Goal: Task Accomplishment & Management: Manage account settings

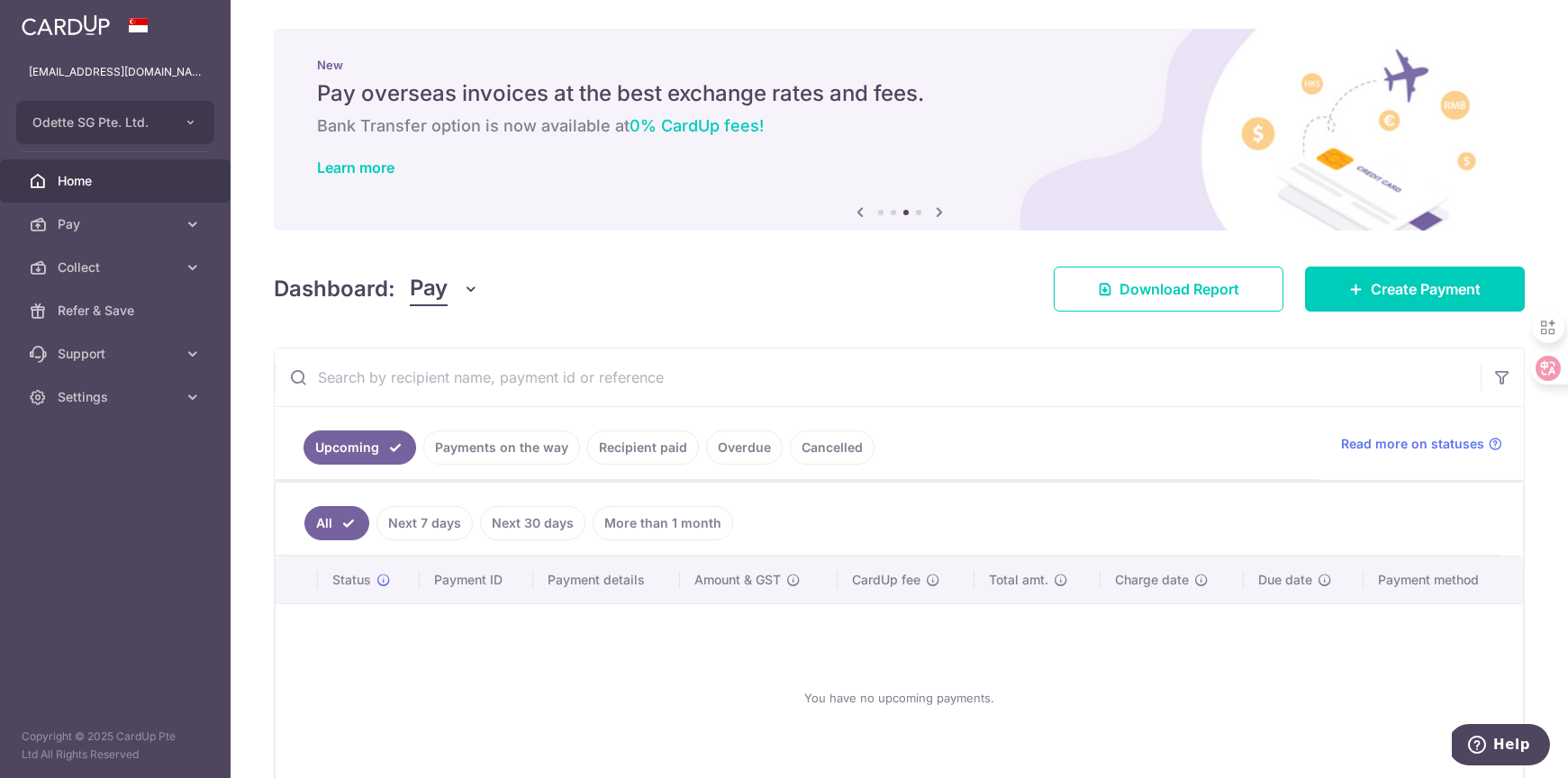
click at [720, 445] on link "Overdue" at bounding box center [744, 447] width 76 height 34
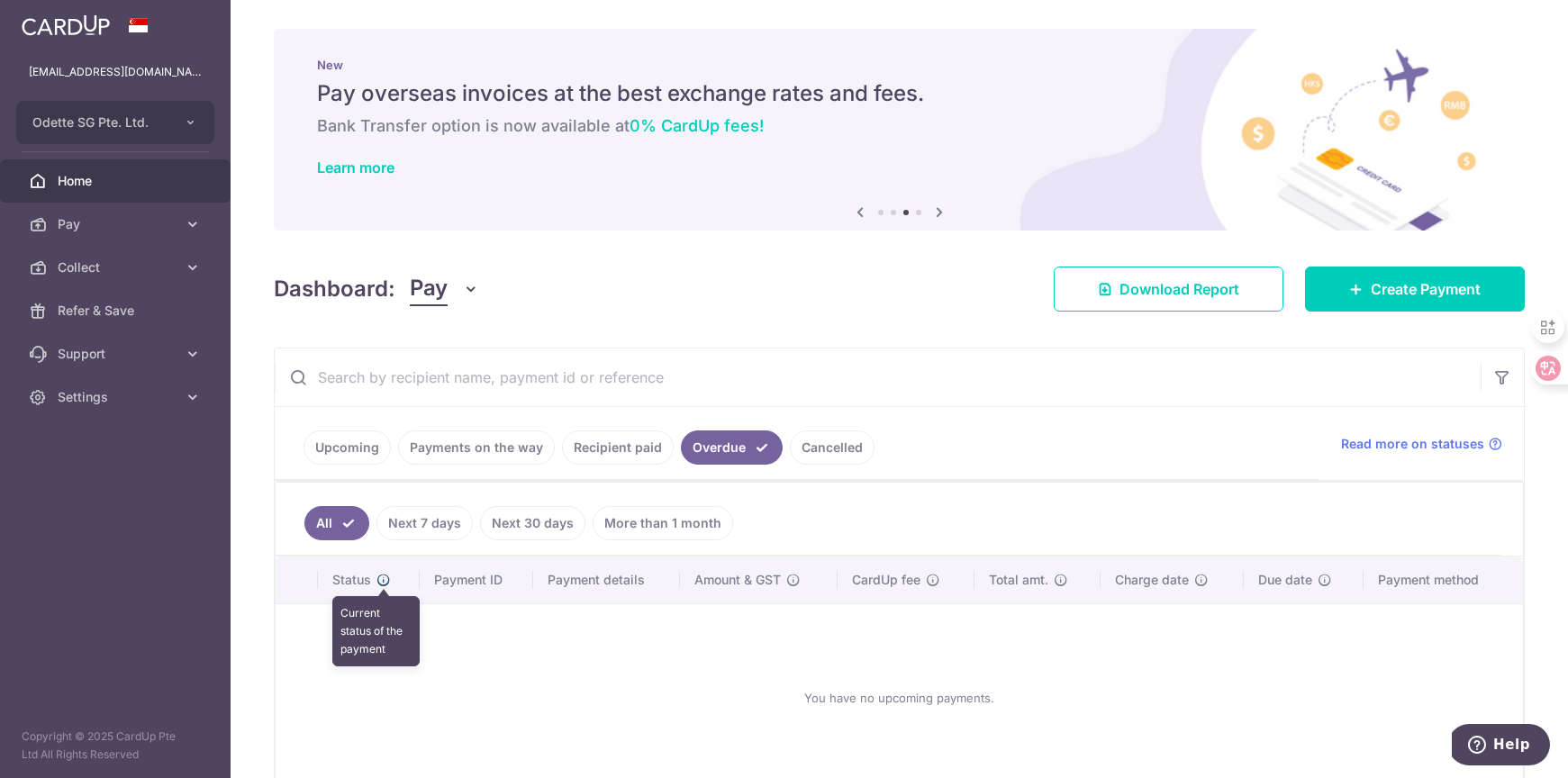
click at [382, 580] on icon at bounding box center [383, 579] width 14 height 14
click at [637, 447] on link "Recipient paid" at bounding box center [617, 447] width 112 height 34
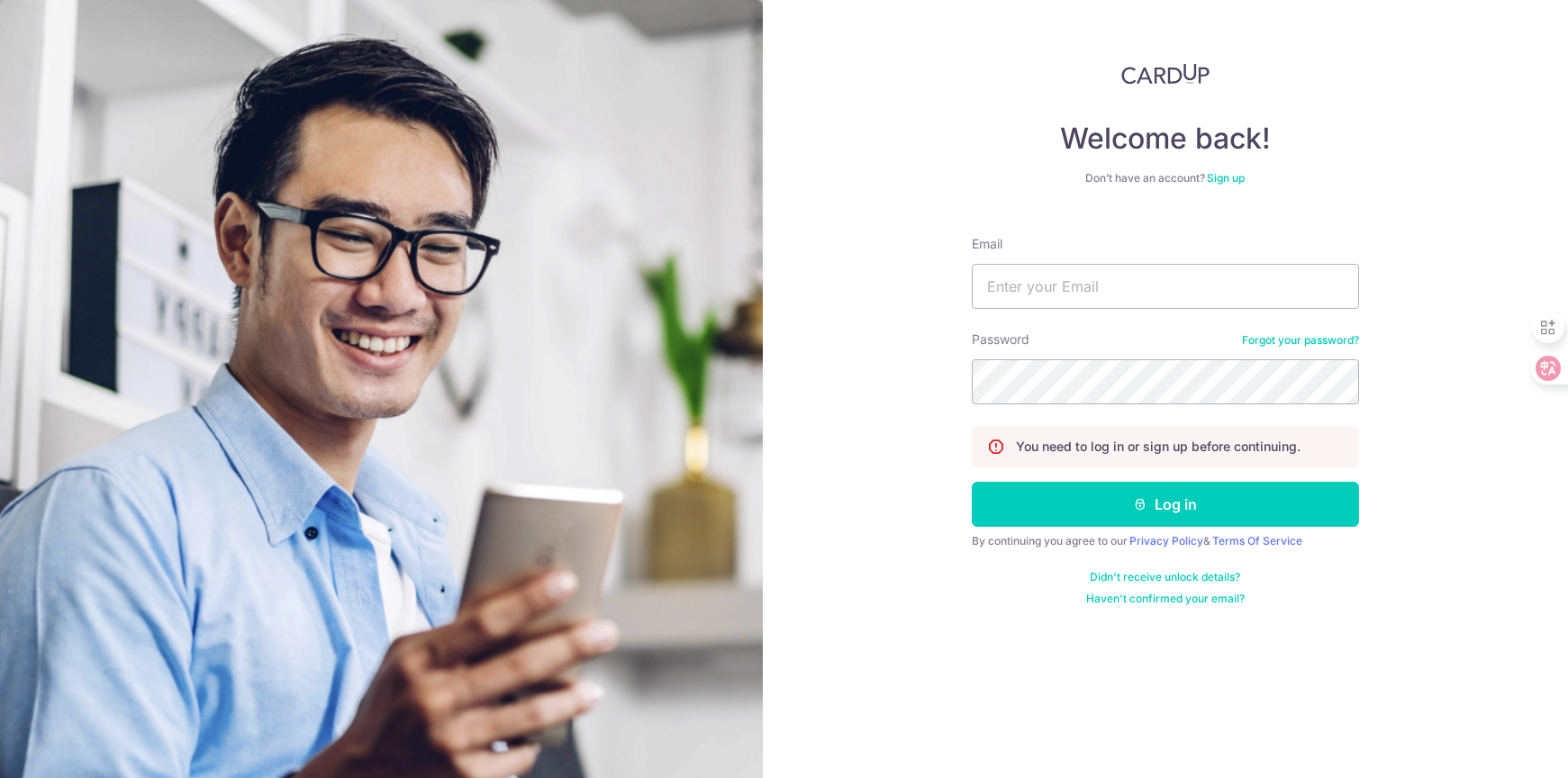
type input "[EMAIL_ADDRESS][DOMAIN_NAME]"
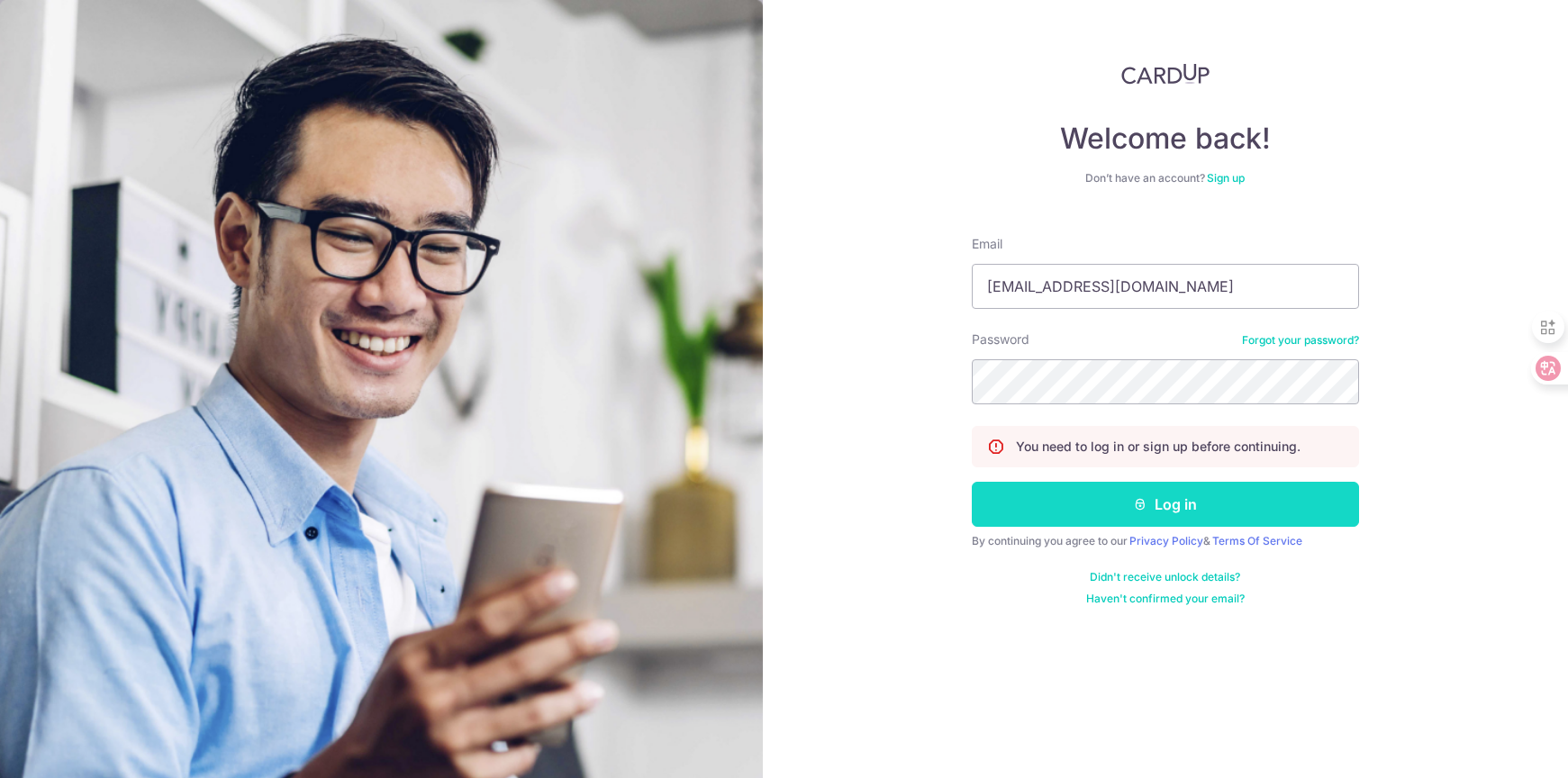
click at [1133, 492] on button "Log in" at bounding box center [1166, 503] width 387 height 45
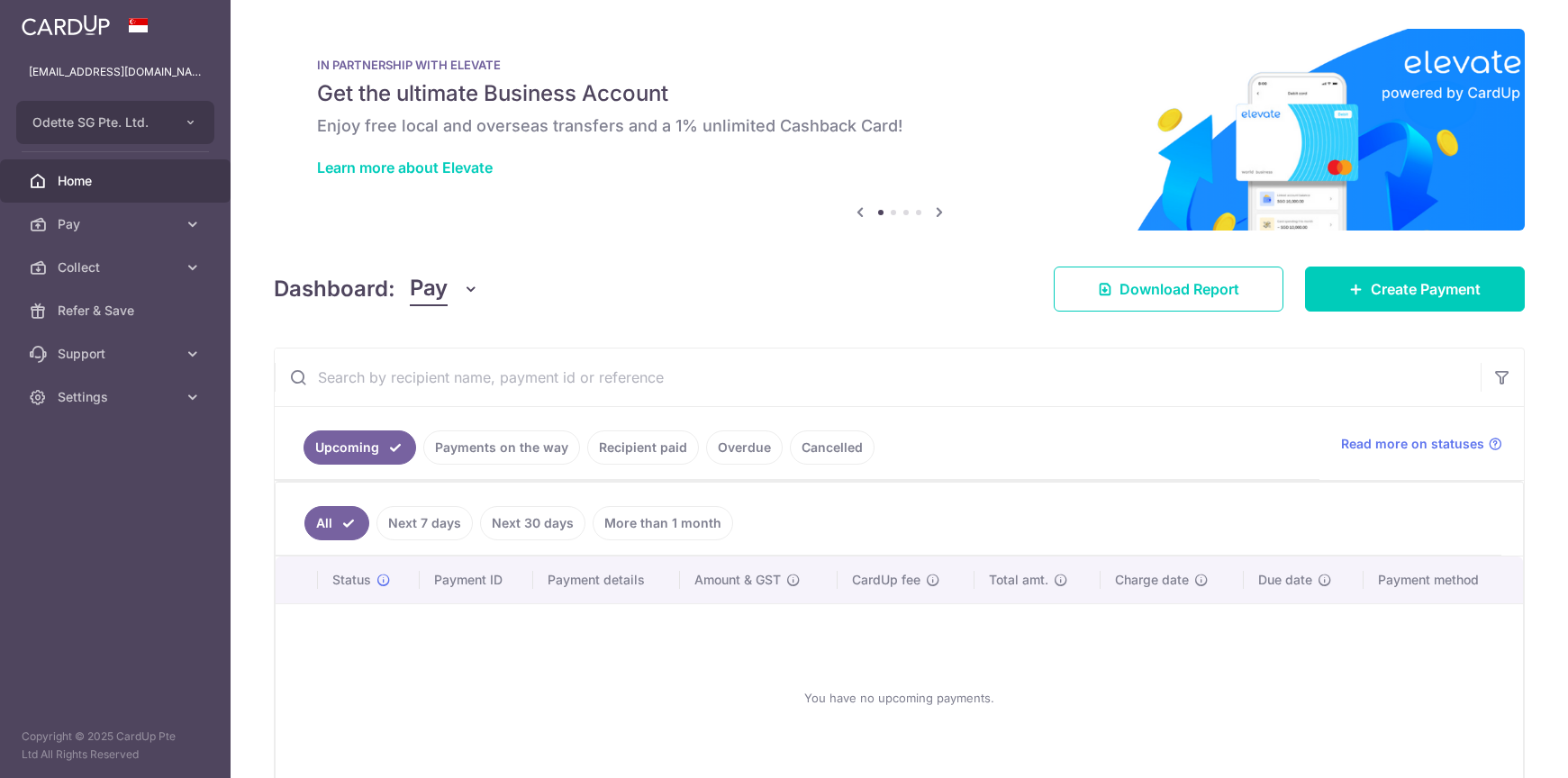
click at [763, 449] on link "Overdue" at bounding box center [744, 447] width 76 height 34
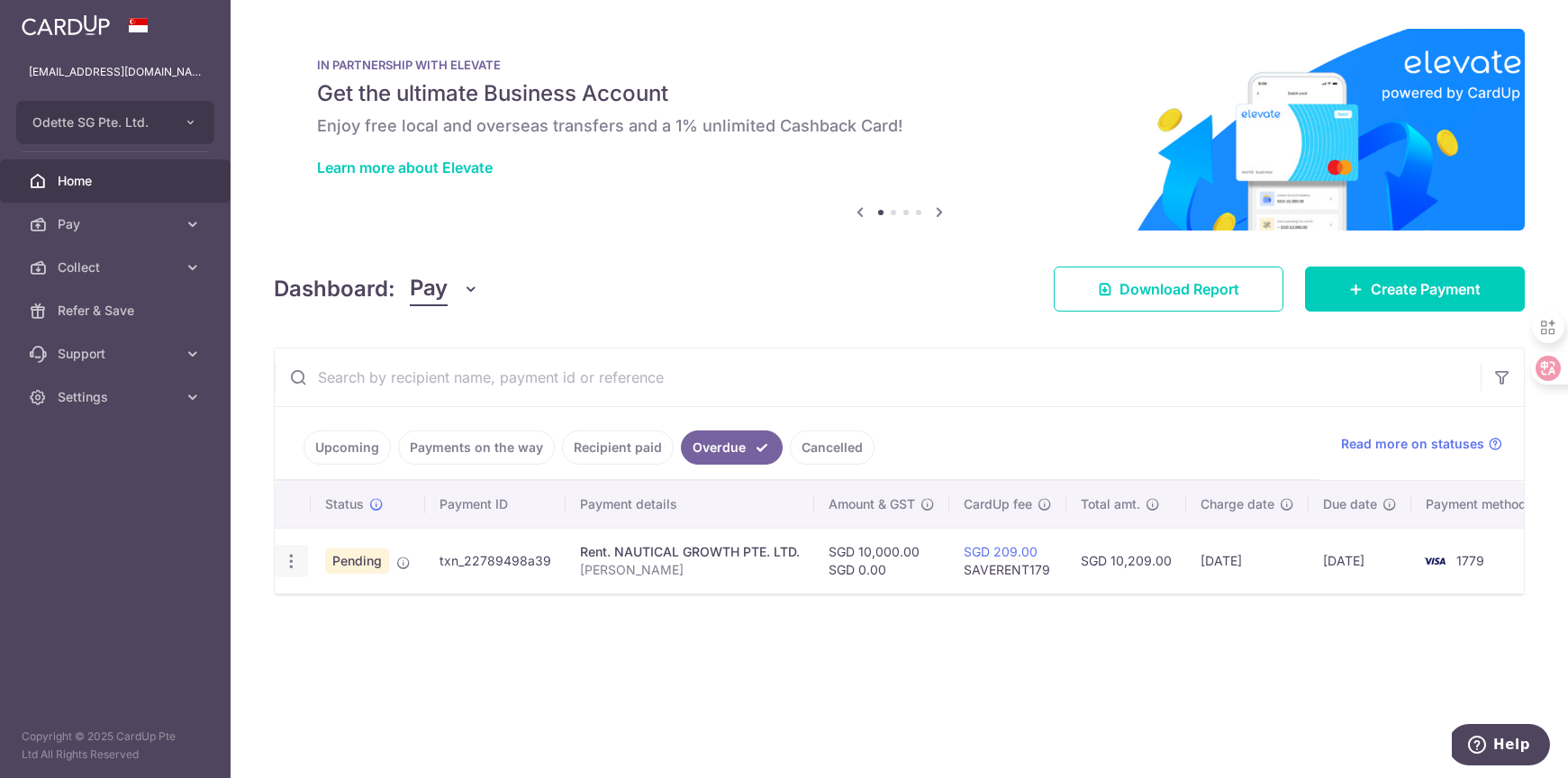
click at [286, 567] on icon "button" at bounding box center [291, 562] width 19 height 19
click at [371, 604] on span "Update payment" at bounding box center [387, 610] width 122 height 22
radio input "true"
type input "10,000.00"
type input "0.00"
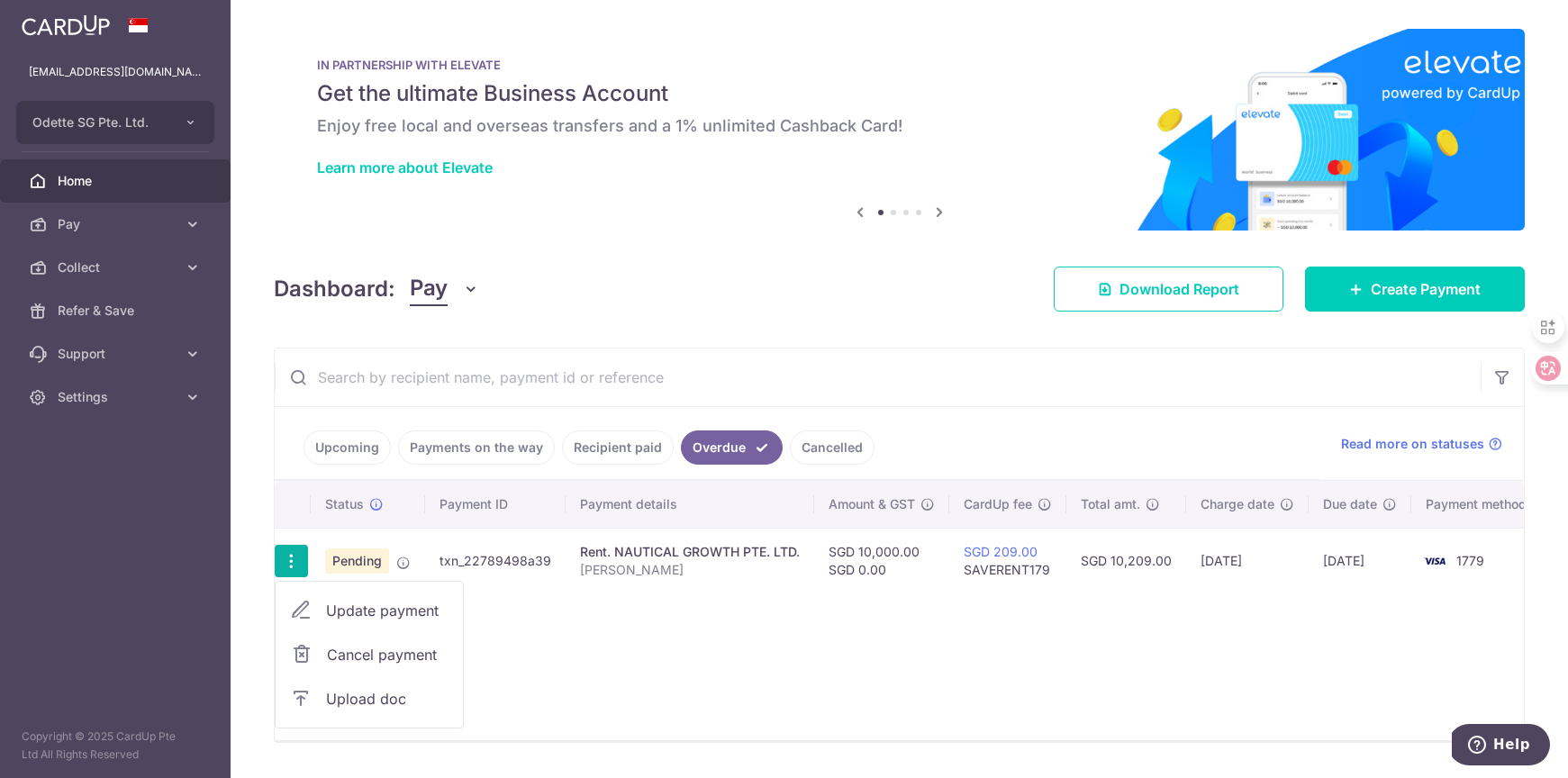
type input "11/09/2025"
type input "Odette Rent"
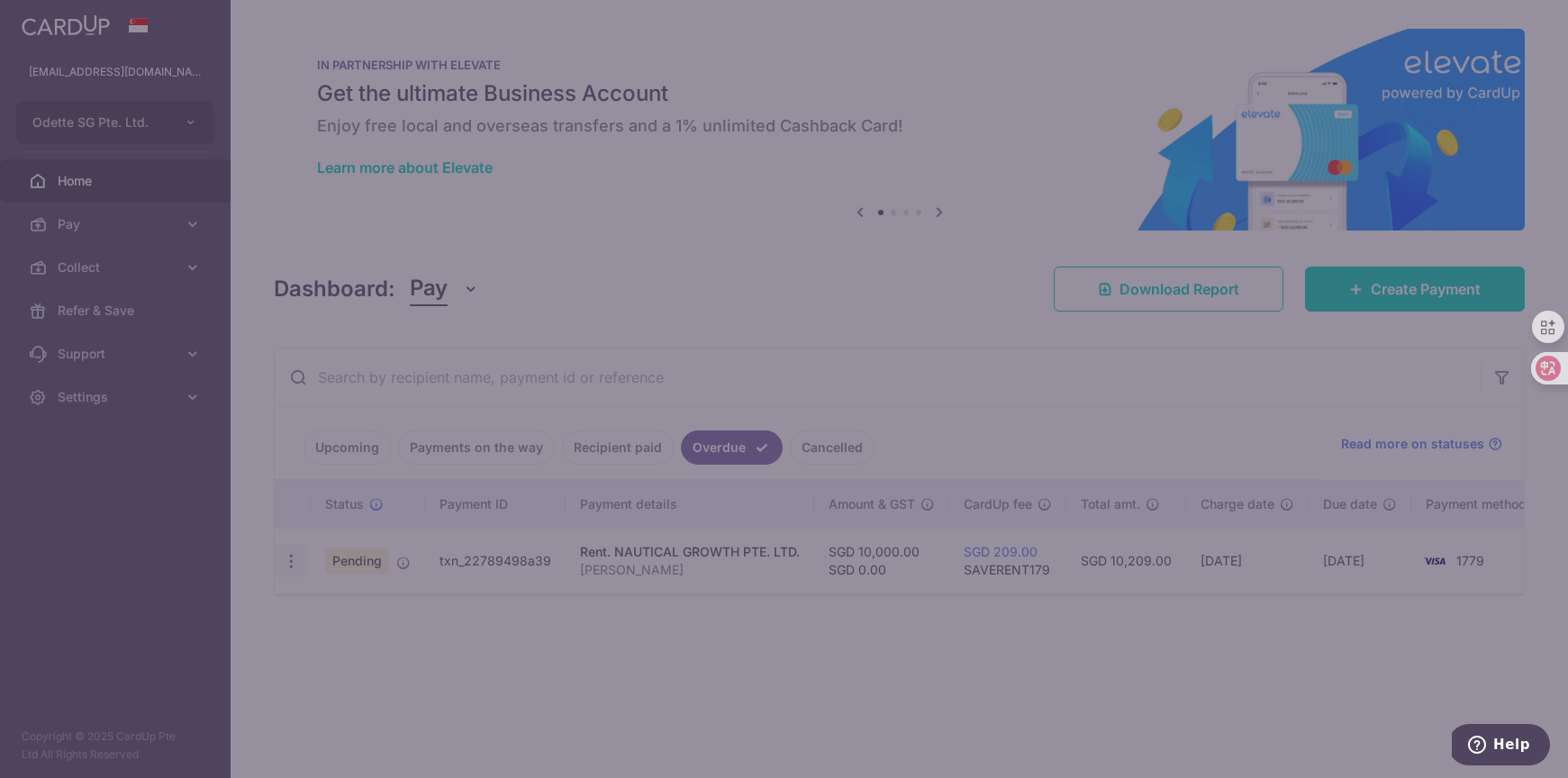
type input "SAVERENT179"
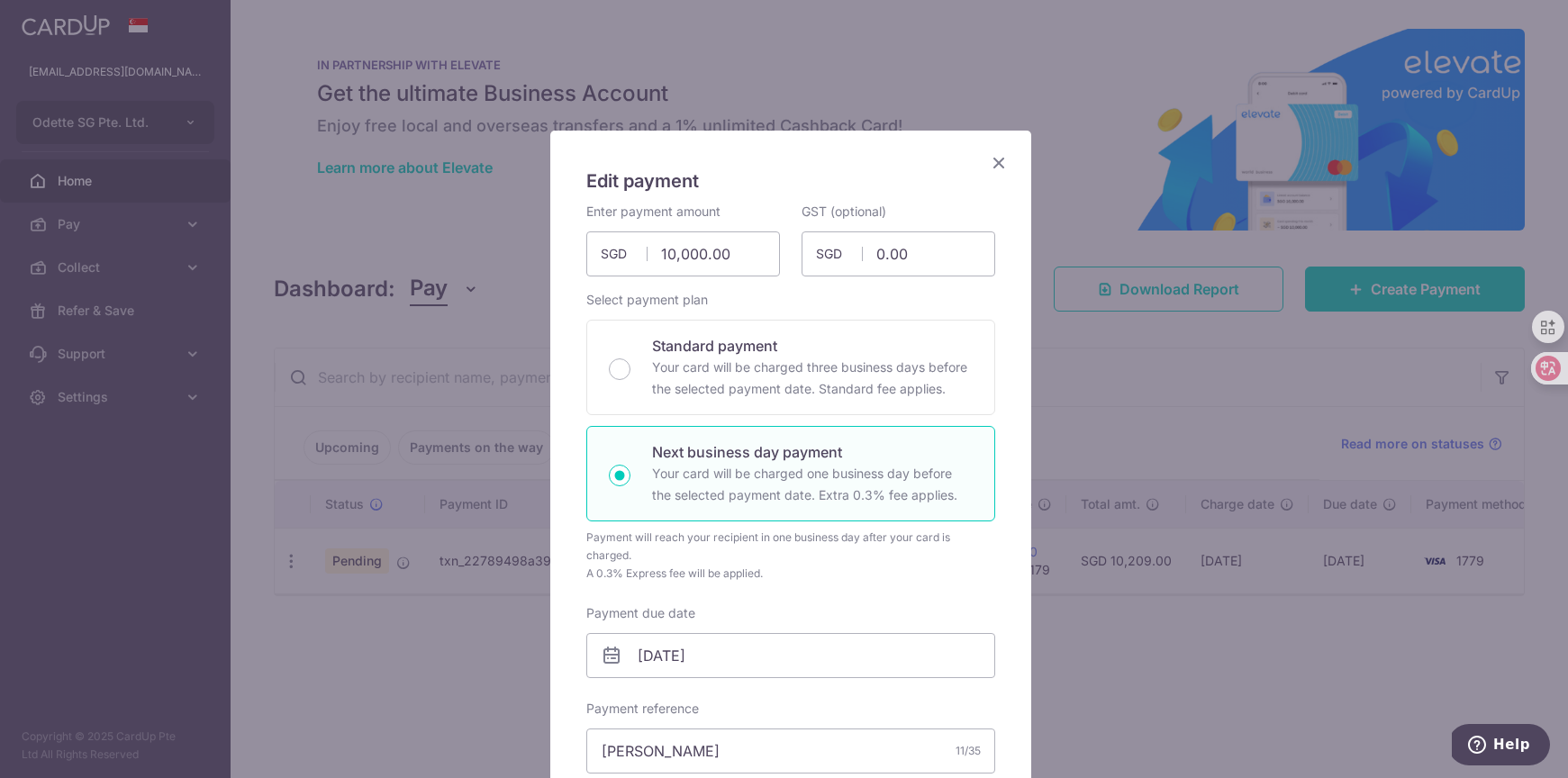
click at [990, 161] on icon "Close" at bounding box center [999, 163] width 22 height 23
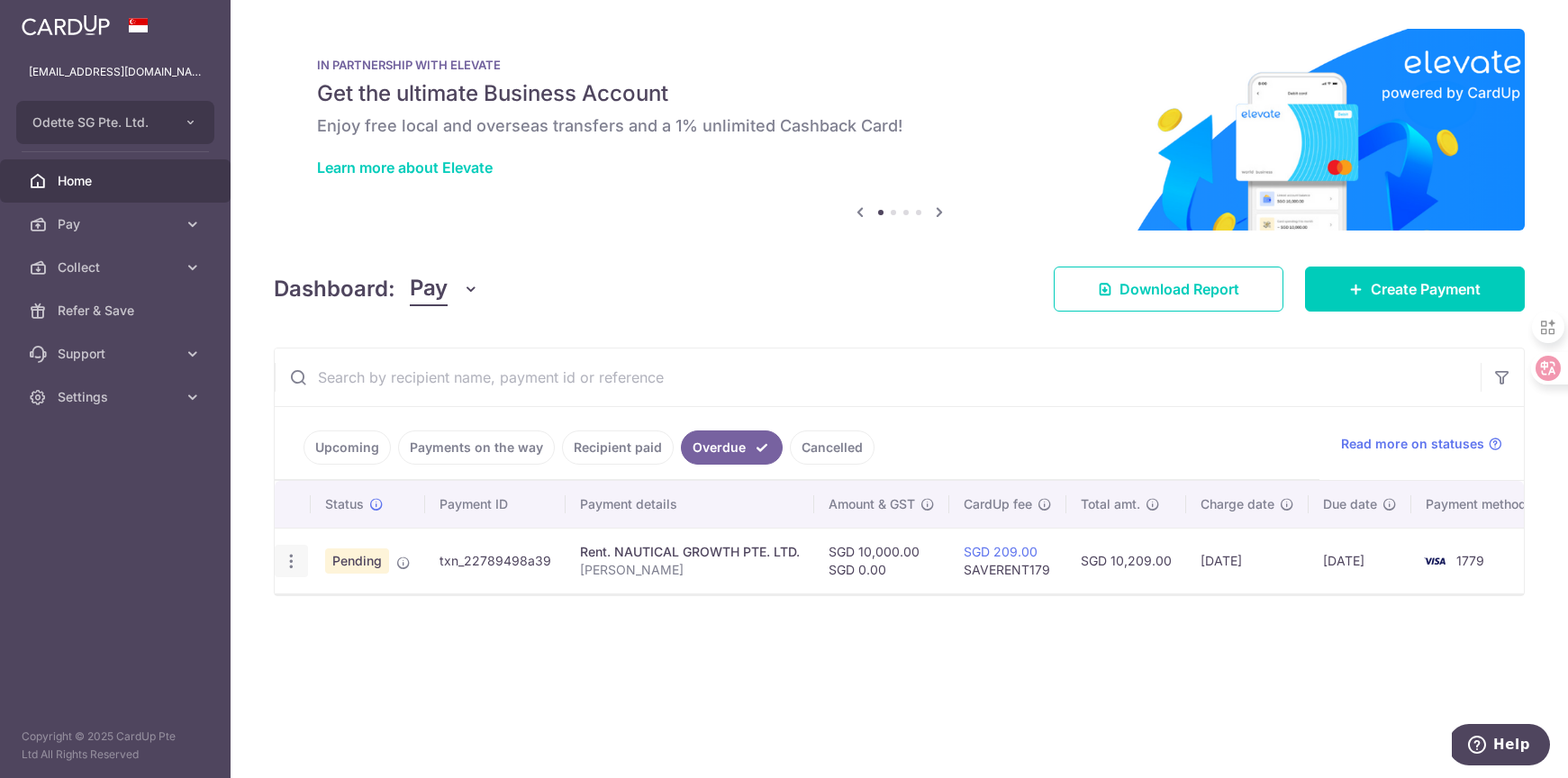
click at [293, 558] on icon "button" at bounding box center [291, 562] width 19 height 19
click at [641, 636] on div "Status Payment ID Payment details Amount & GST CardUp fee Total amt. Charge dat…" at bounding box center [898, 610] width 1248 height 259
click at [1073, 379] on input "text" at bounding box center [877, 377] width 1206 height 57
